Goal: Navigation & Orientation: Go to known website

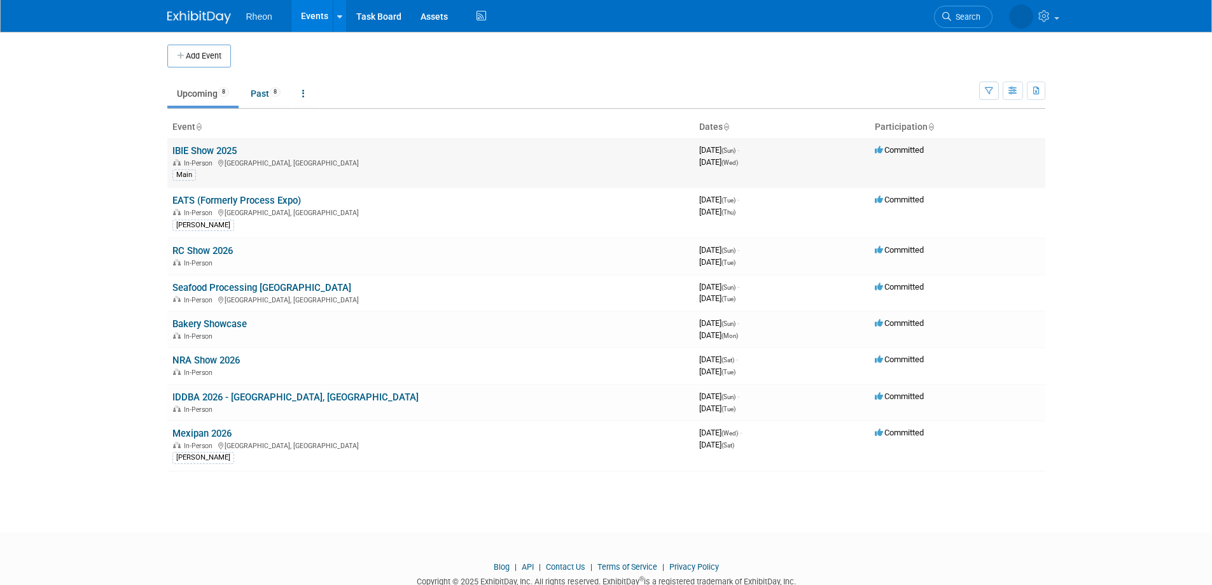
click at [192, 149] on link "IBIE Show 2025" at bounding box center [204, 150] width 64 height 11
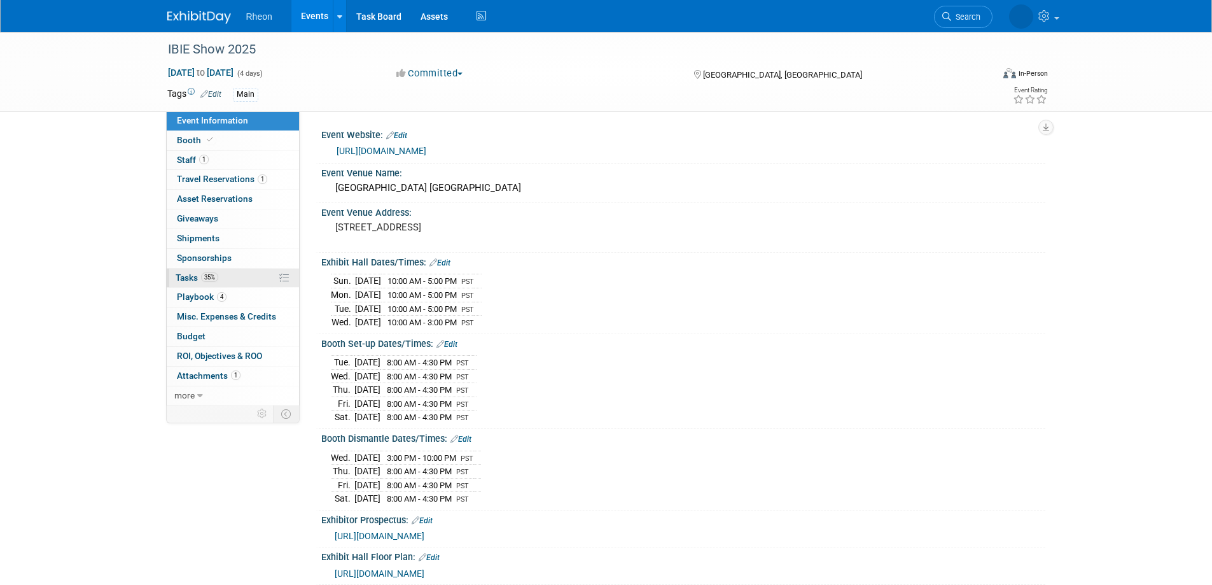
click at [199, 280] on span "Tasks 35%" at bounding box center [197, 277] width 43 height 10
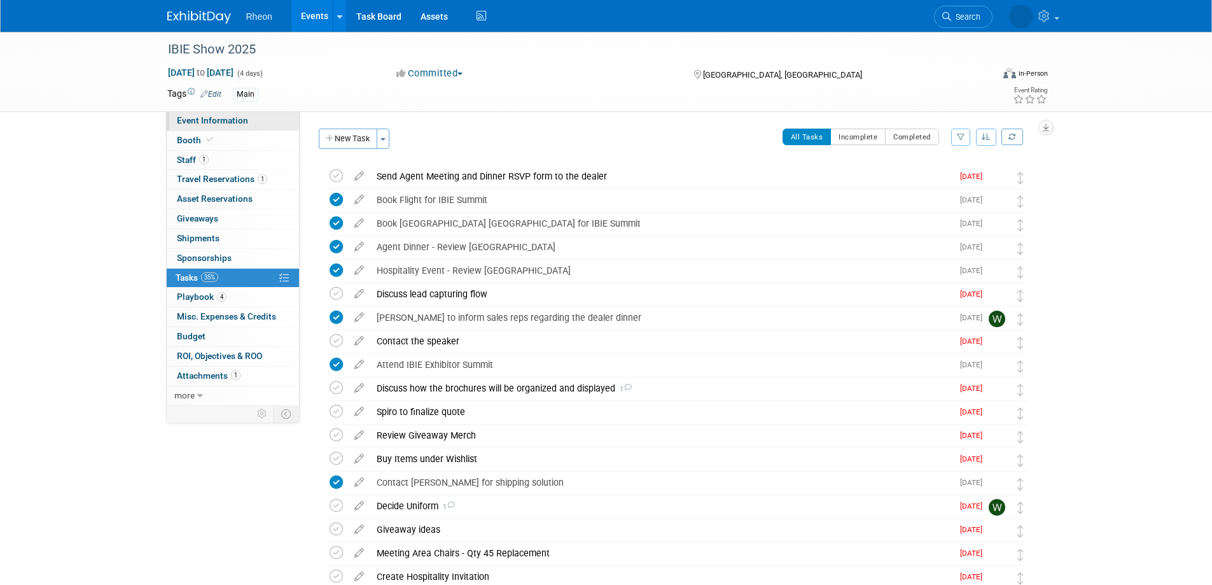
click at [251, 115] on link "Event Information" at bounding box center [233, 120] width 132 height 19
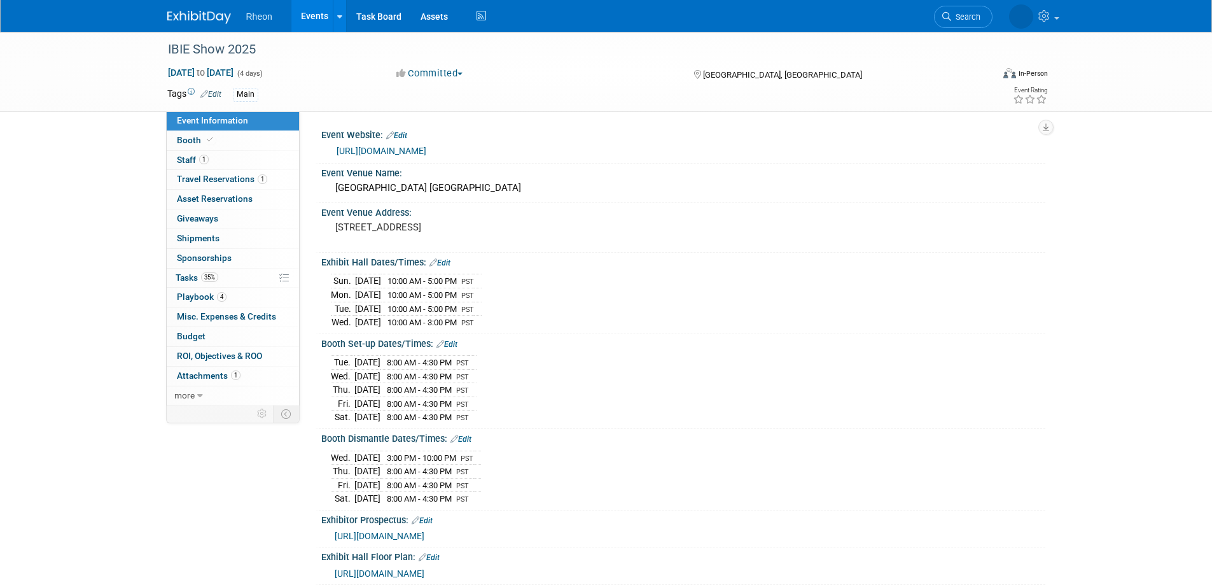
scroll to position [69, 0]
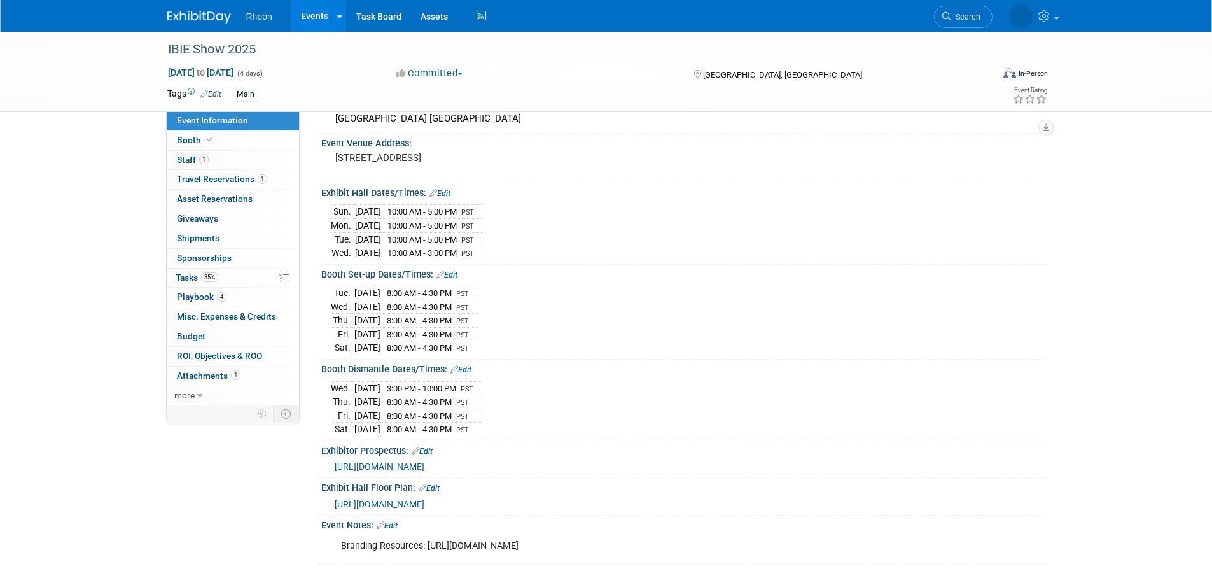
click at [425, 461] on span "[URL][DOMAIN_NAME]" at bounding box center [380, 466] width 90 height 10
